Goal: Navigation & Orientation: Find specific page/section

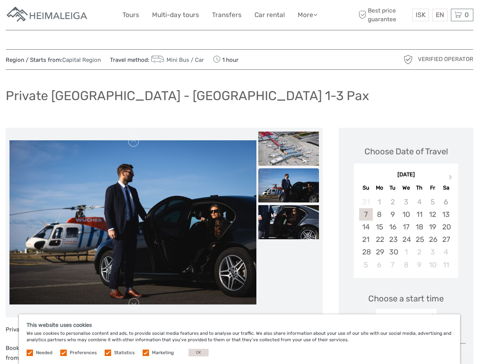
click at [307, 15] on link "More" at bounding box center [308, 14] width 20 height 11
click at [316, 14] on icon at bounding box center [316, 14] width 4 height 6
click at [421, 15] on span "ISK" at bounding box center [421, 15] width 10 height 8
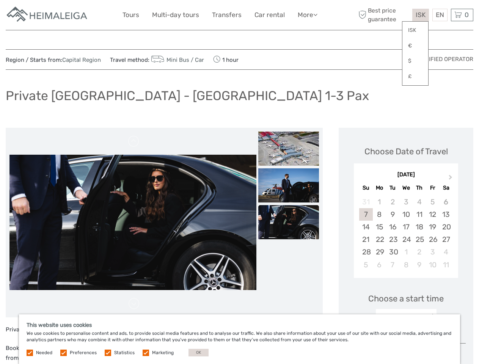
click at [440, 15] on div "EN English Español Deutsch" at bounding box center [440, 15] width 15 height 13
click at [462, 15] on div "0 Items Total 0 ISK Checkout The shopping cart is empty." at bounding box center [462, 15] width 22 height 13
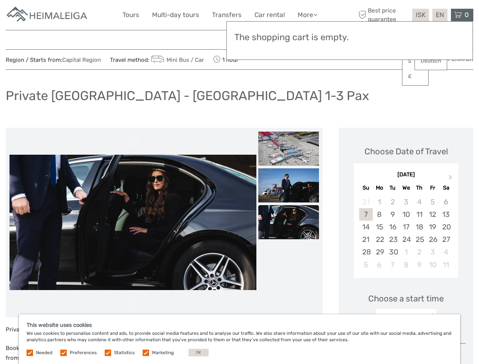
click at [133, 223] on img at bounding box center [132, 223] width 247 height 136
click at [134, 142] on link at bounding box center [134, 142] width 12 height 12
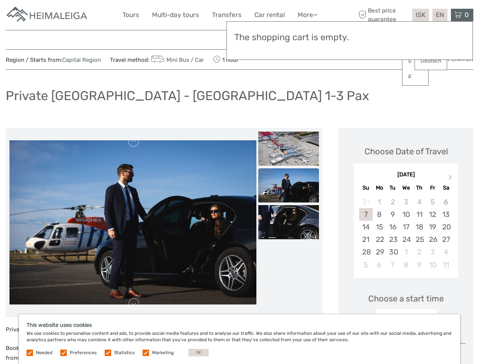
click at [134, 304] on link at bounding box center [134, 304] width 12 height 12
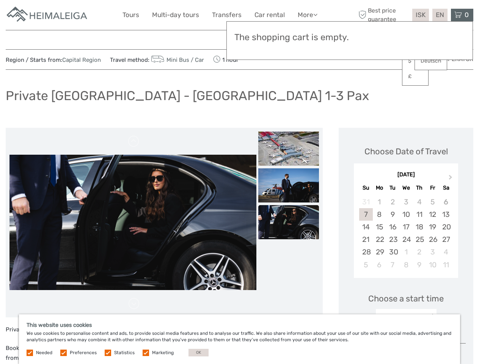
click at [289, 149] on img at bounding box center [289, 149] width 61 height 34
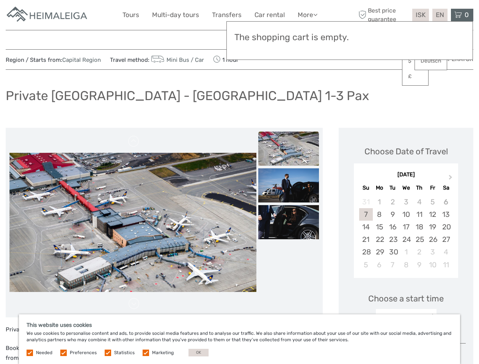
click at [289, 186] on img at bounding box center [289, 186] width 61 height 34
